Goal: Check status

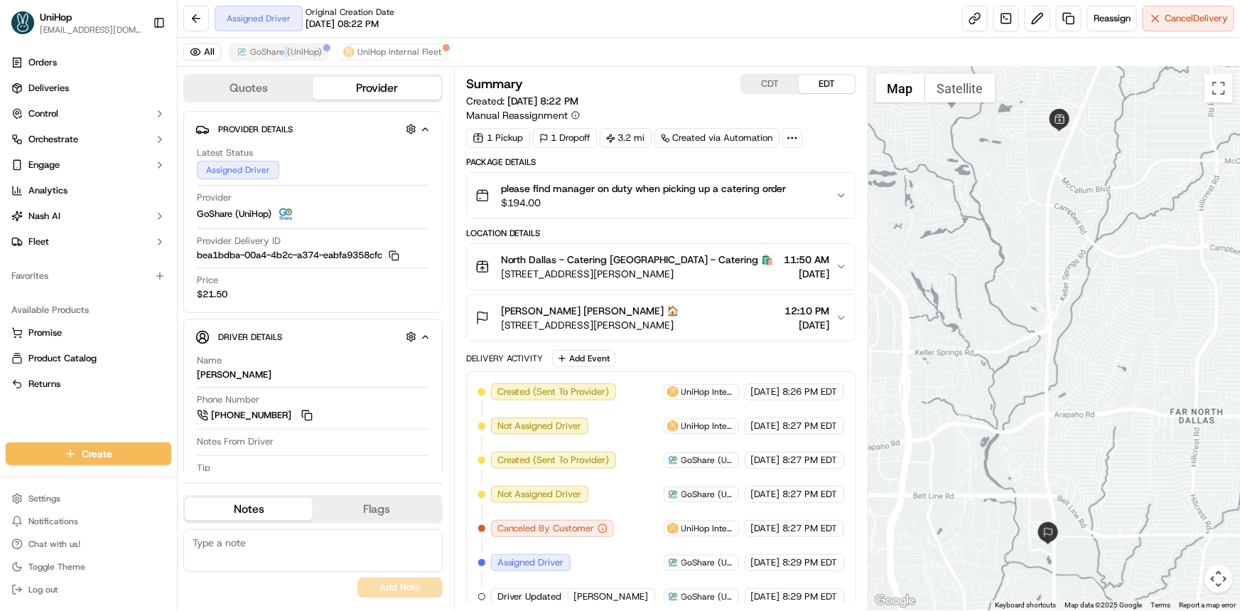
click at [284, 59] on div "All GoShare (UniHop) UniHop Internal Fleet" at bounding box center [709, 52] width 1063 height 29
click at [283, 53] on span "GoShare (UniHop)" at bounding box center [286, 51] width 72 height 11
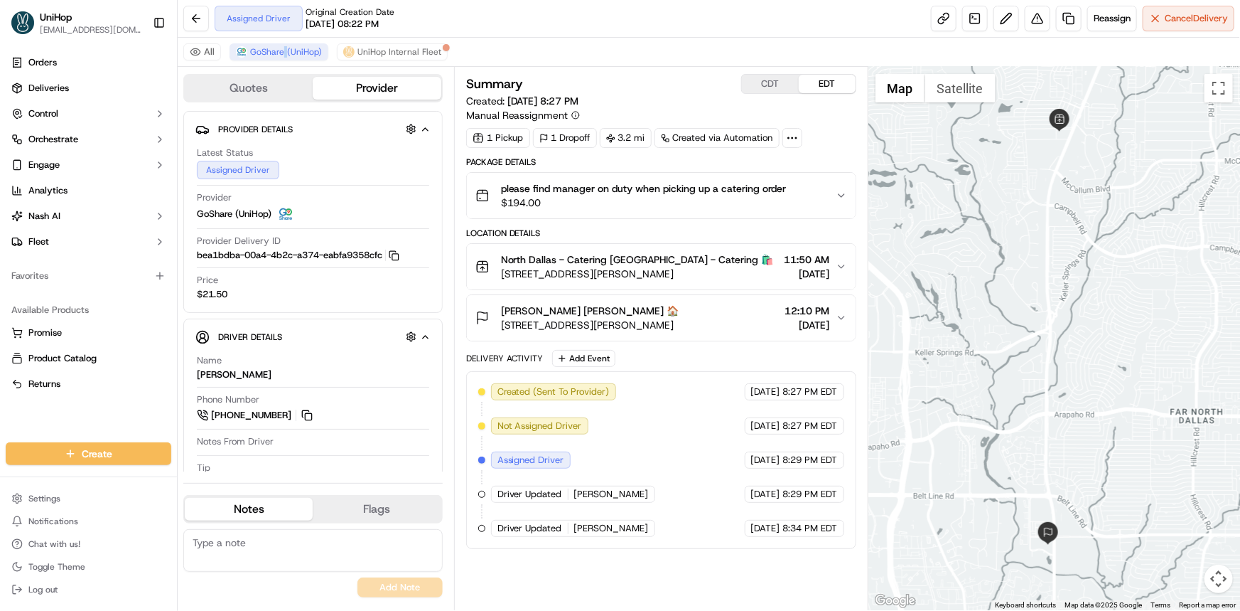
click at [688, 561] on div "Summary CDT EDT Created: Sep 15 2025 8:27 PM Manual Reassignment 1 Pickup 1 Dro…" at bounding box center [661, 338] width 390 height 529
click at [309, 414] on button at bounding box center [307, 415] width 16 height 16
click at [107, 434] on div "Create Settings Notifications Chat with us! Toggle Theme Log out" at bounding box center [88, 521] width 177 height 180
drag, startPoint x: 1112, startPoint y: 391, endPoint x: 1105, endPoint y: 397, distance: 8.6
click at [1107, 397] on div at bounding box center [1055, 338] width 372 height 543
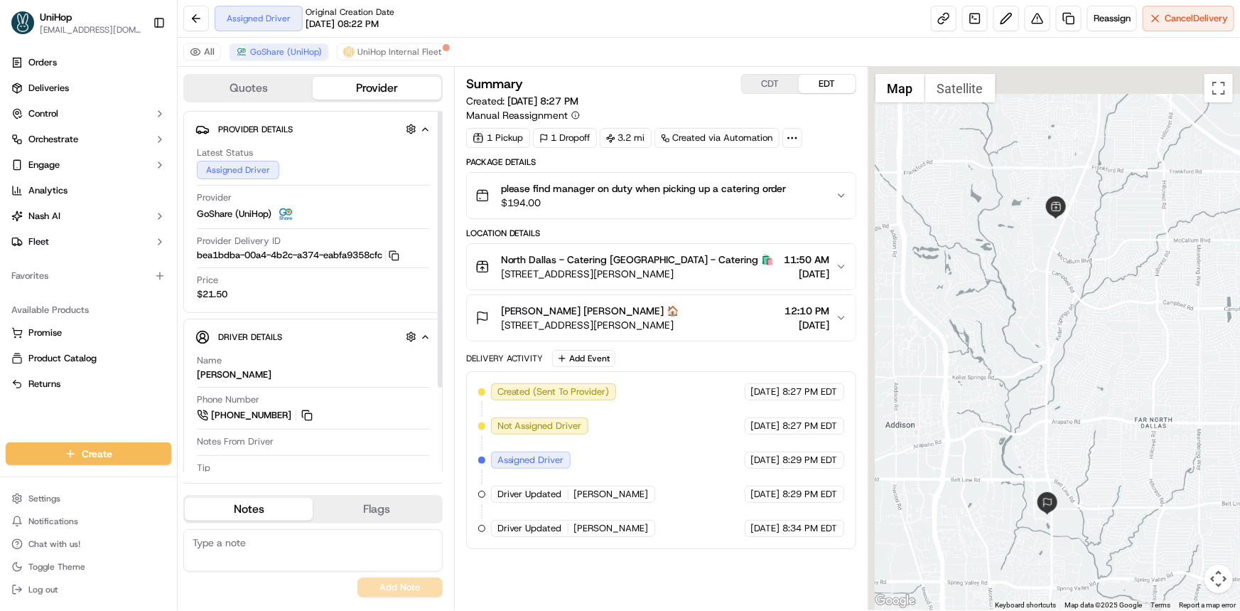
click at [1052, 384] on div at bounding box center [1055, 338] width 372 height 543
